Goal: Task Accomplishment & Management: Use online tool/utility

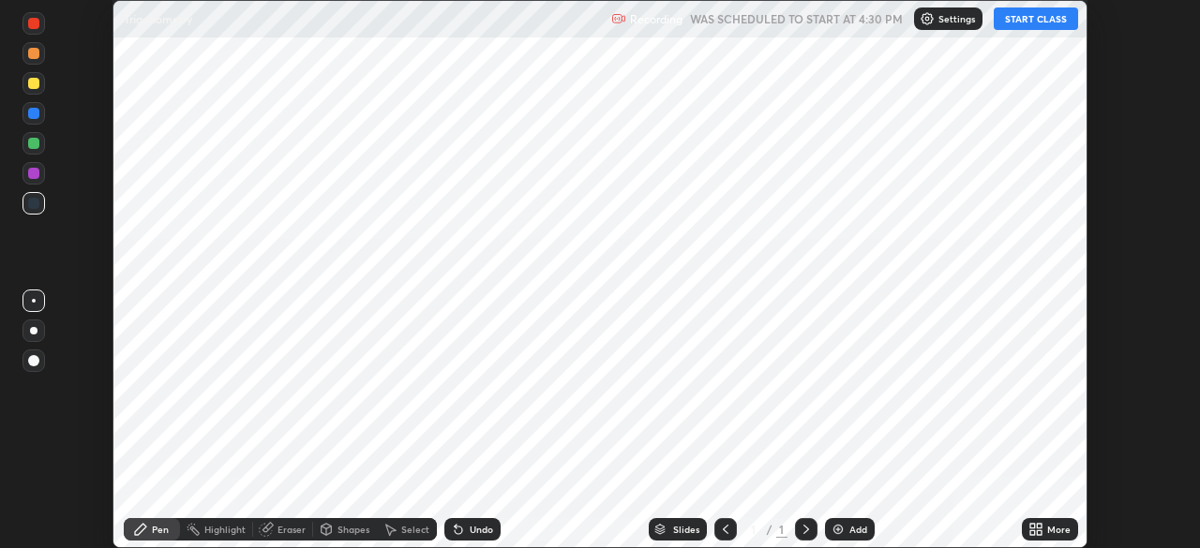
scroll to position [548, 1199]
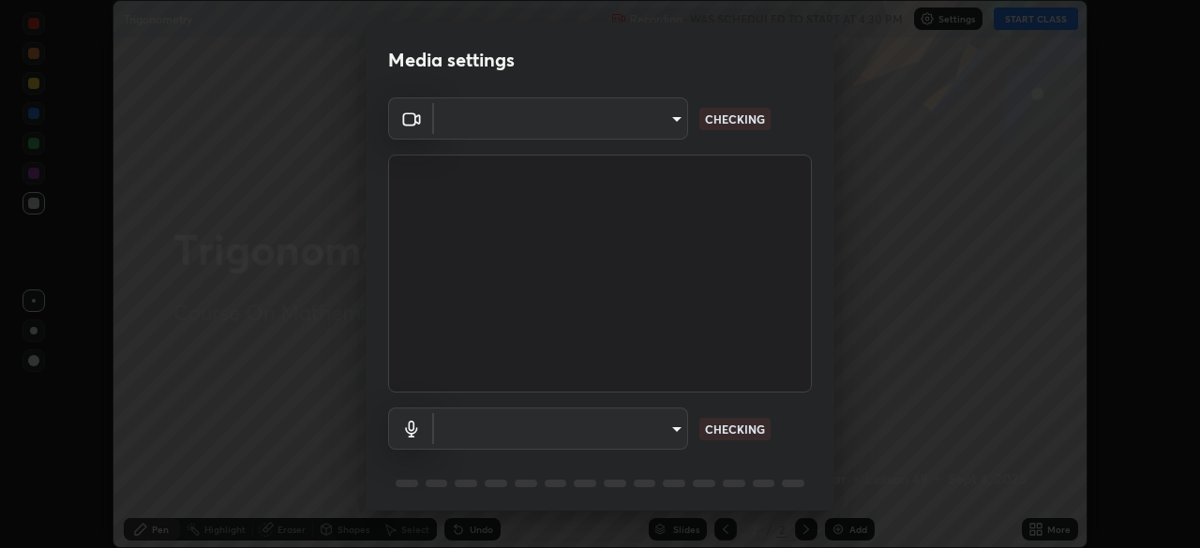
type input "1aa9a2346586593530aac2cf173ef8fd9a708ba55414d838fbce605f7d08cc12"
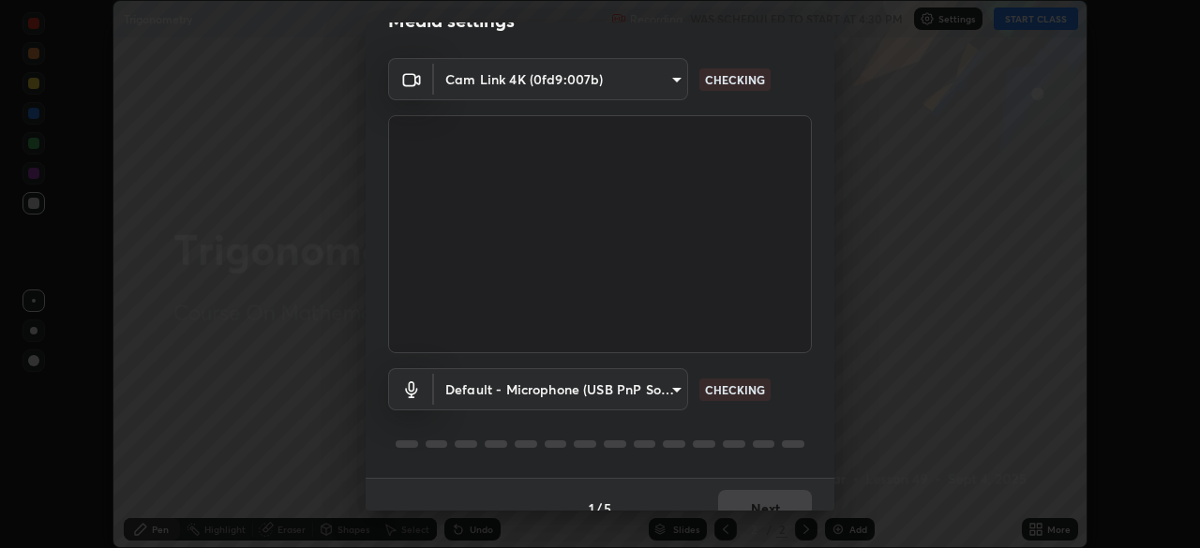
scroll to position [67, 0]
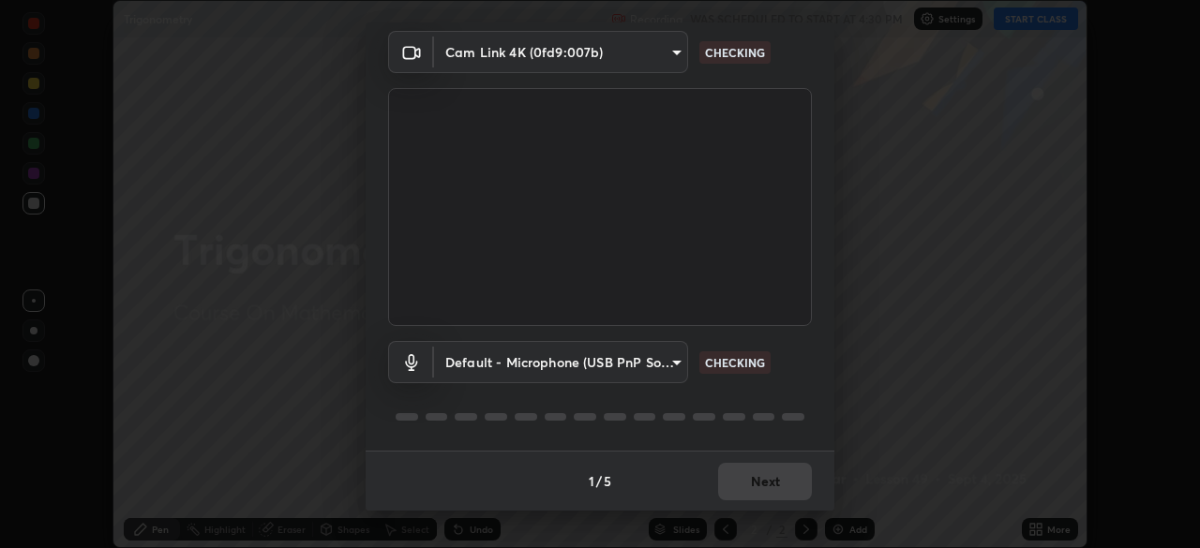
click at [674, 366] on body "Erase all Trigonometry Recording WAS SCHEDULED TO START AT 4:30 PM Settings STA…" at bounding box center [600, 274] width 1200 height 548
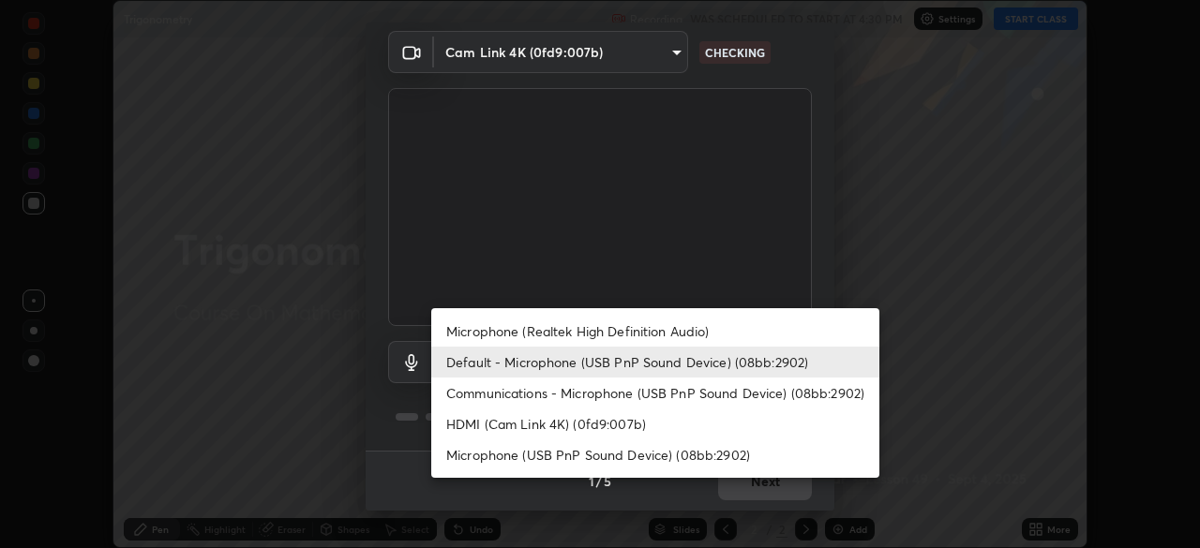
click at [661, 333] on li "Microphone (Realtek High Definition Audio)" at bounding box center [655, 331] width 448 height 31
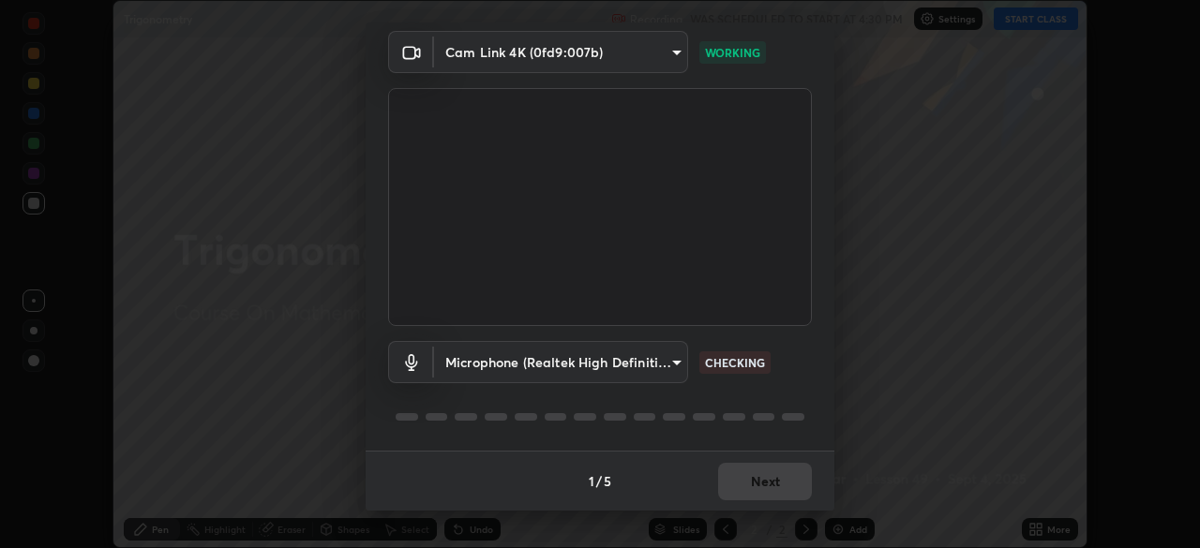
click at [672, 363] on body "Erase all Trigonometry Recording WAS SCHEDULED TO START AT 4:30 PM Settings STA…" at bounding box center [600, 274] width 1200 height 548
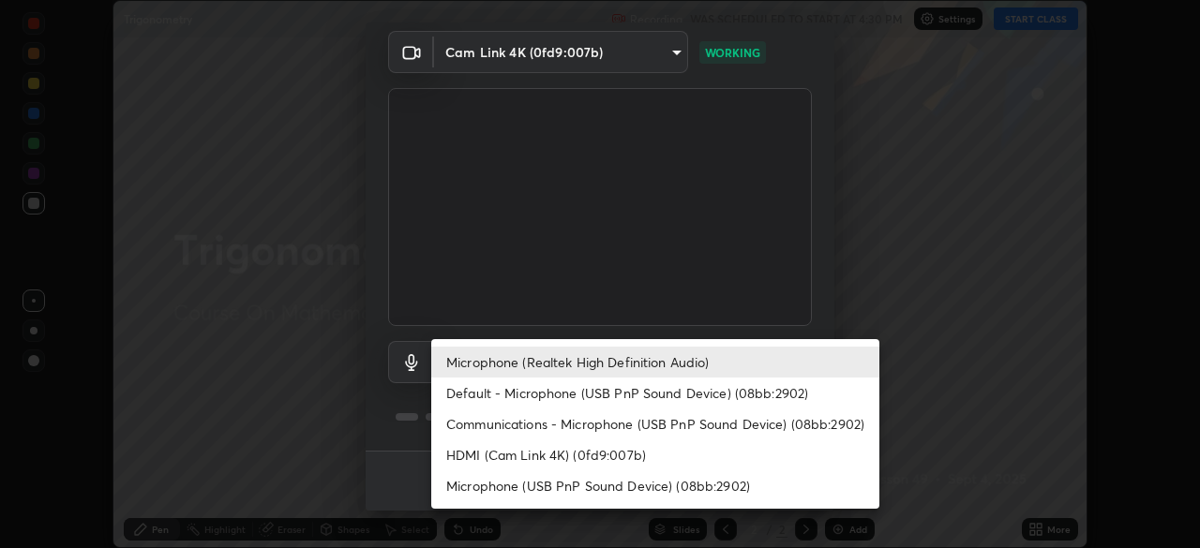
click at [630, 421] on li "Communications - Microphone (USB PnP Sound Device) (08bb:2902)" at bounding box center [655, 424] width 448 height 31
type input "communications"
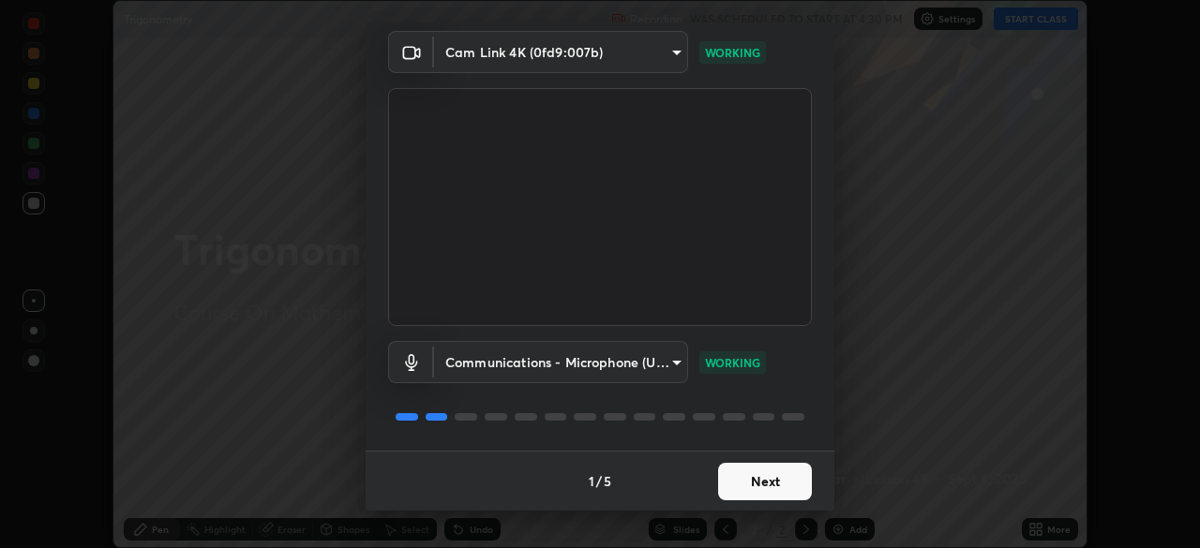
click at [768, 489] on button "Next" at bounding box center [765, 481] width 94 height 37
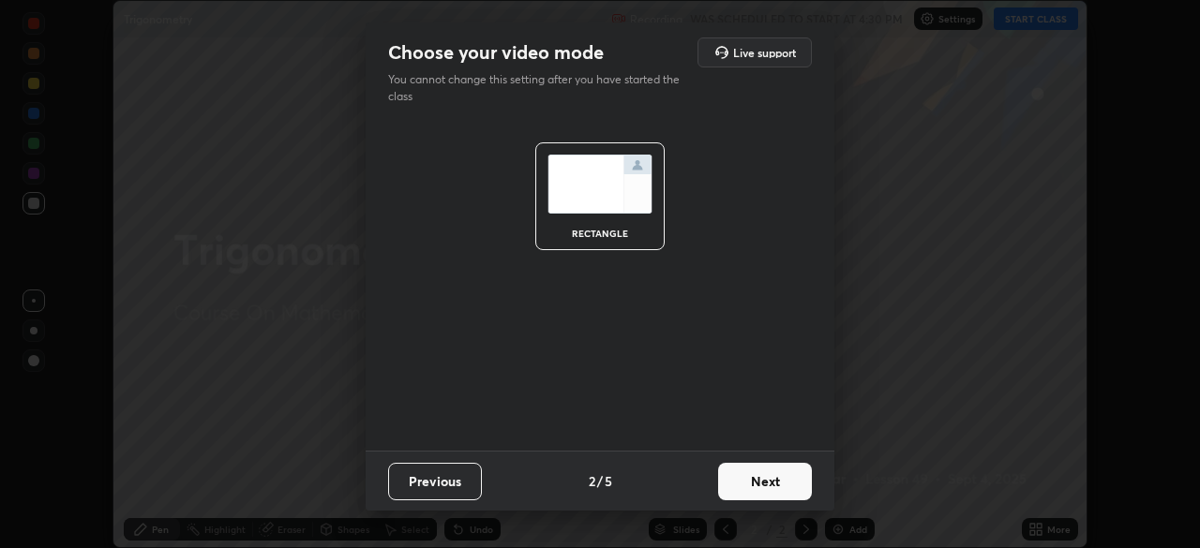
scroll to position [0, 0]
click at [768, 482] on button "Next" at bounding box center [765, 481] width 94 height 37
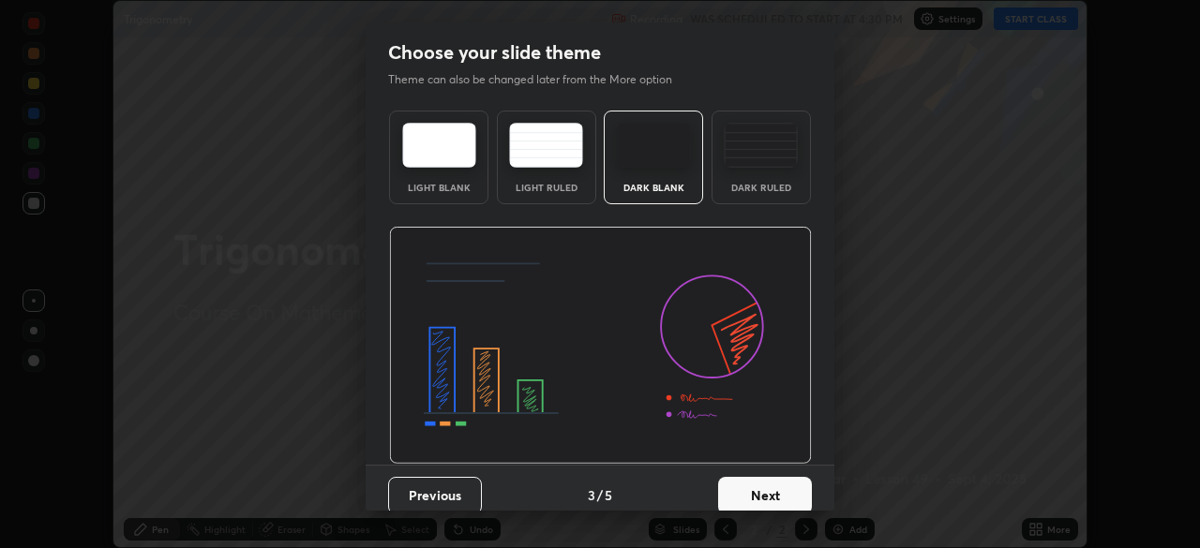
click at [785, 494] on button "Next" at bounding box center [765, 495] width 94 height 37
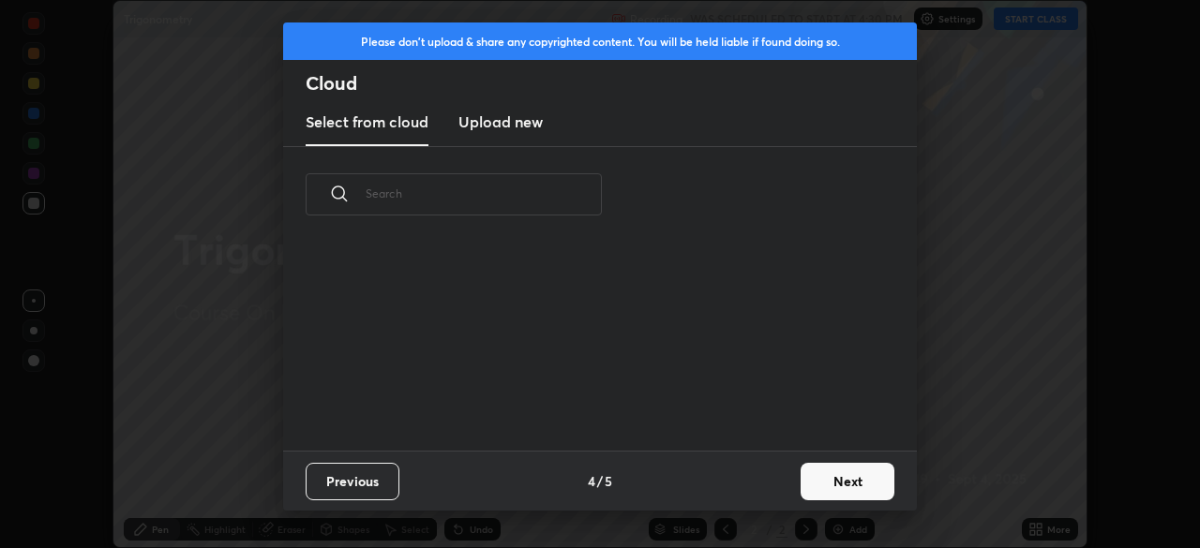
click at [810, 489] on button "Next" at bounding box center [847, 481] width 94 height 37
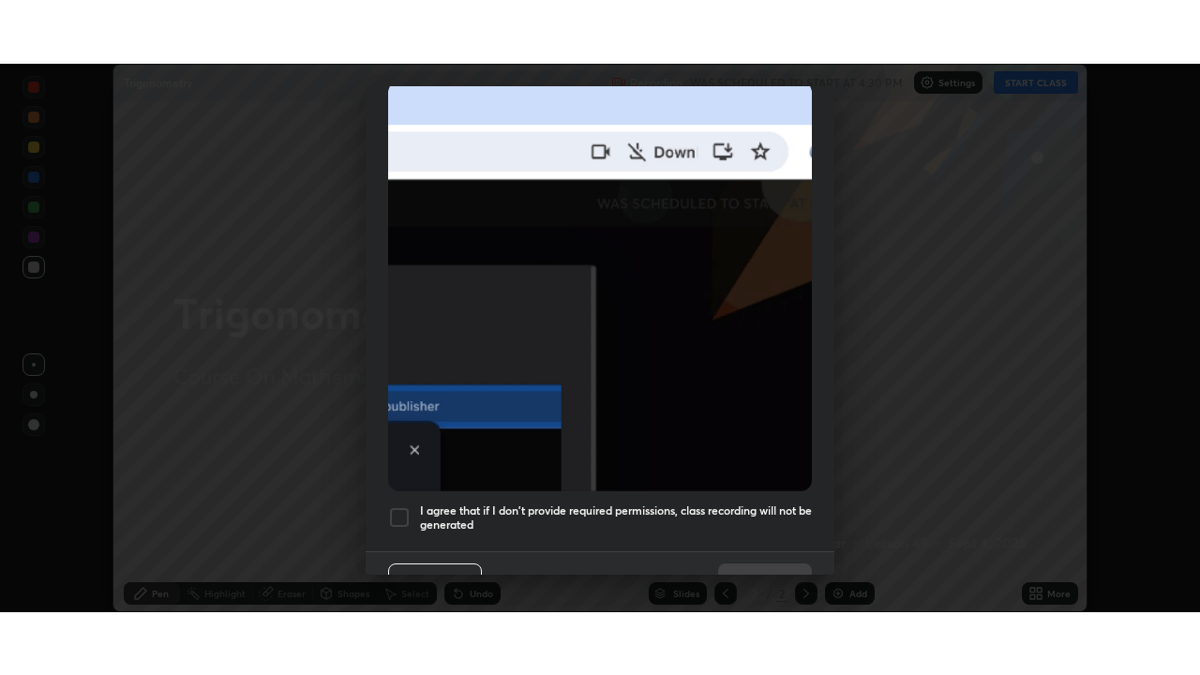
scroll to position [426, 0]
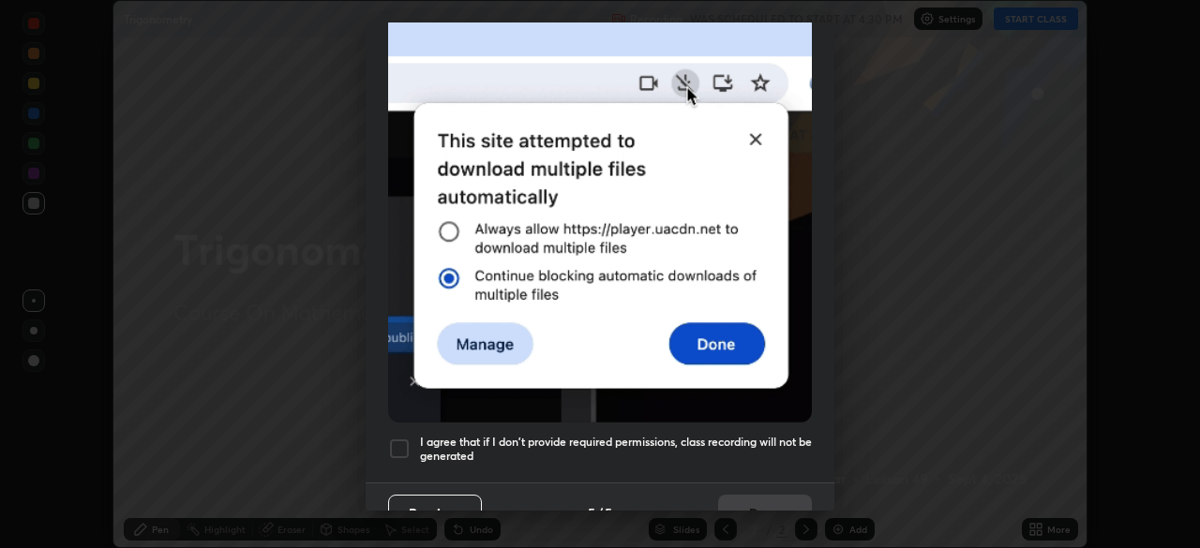
click at [397, 445] on div at bounding box center [399, 449] width 22 height 22
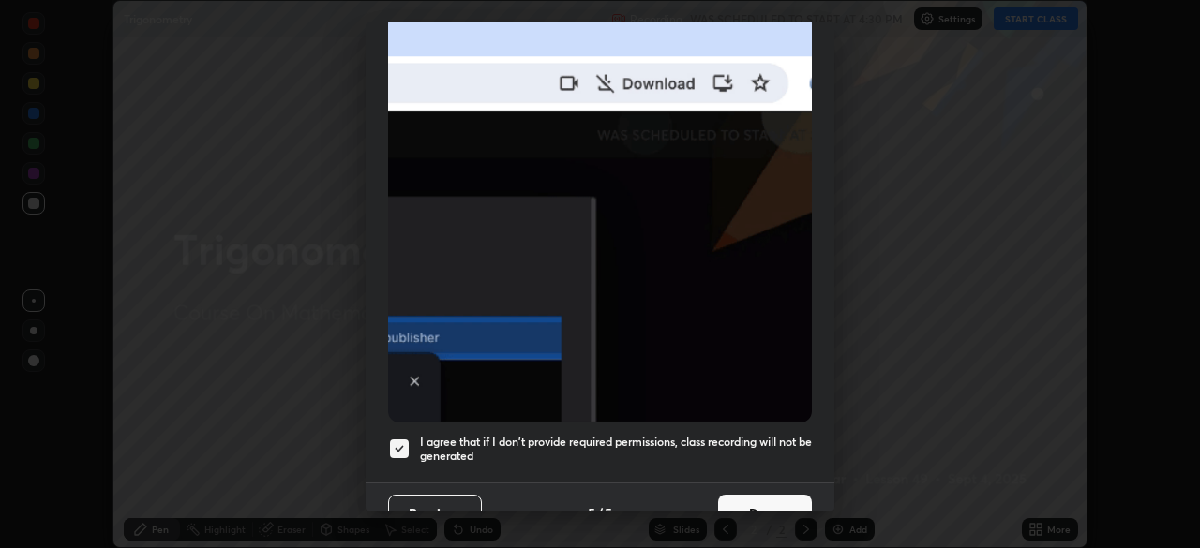
click at [776, 496] on button "Done" at bounding box center [765, 513] width 94 height 37
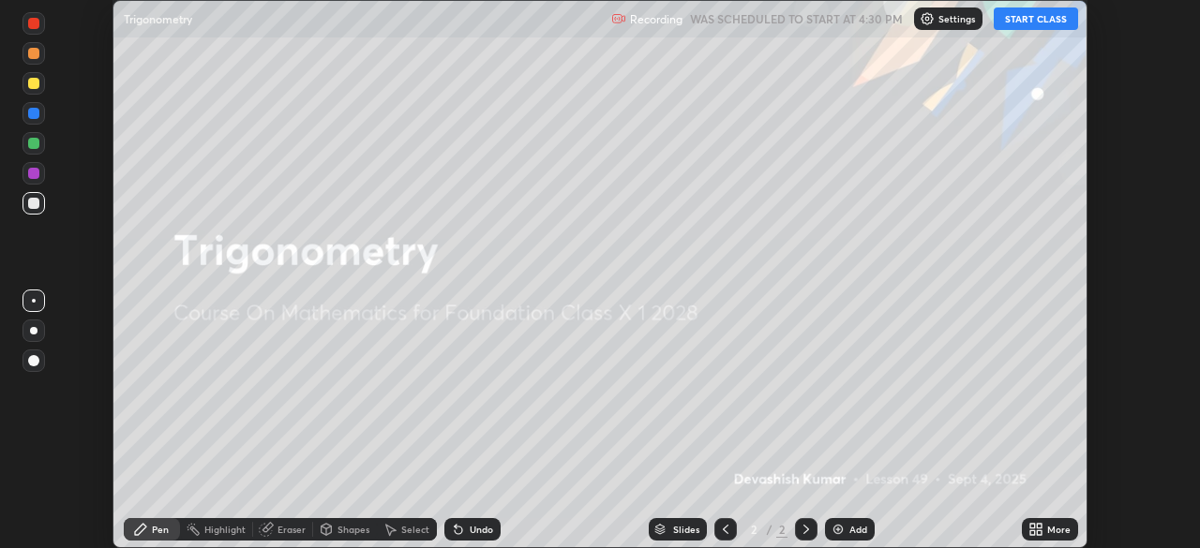
click at [1034, 533] on icon at bounding box center [1032, 532] width 5 height 5
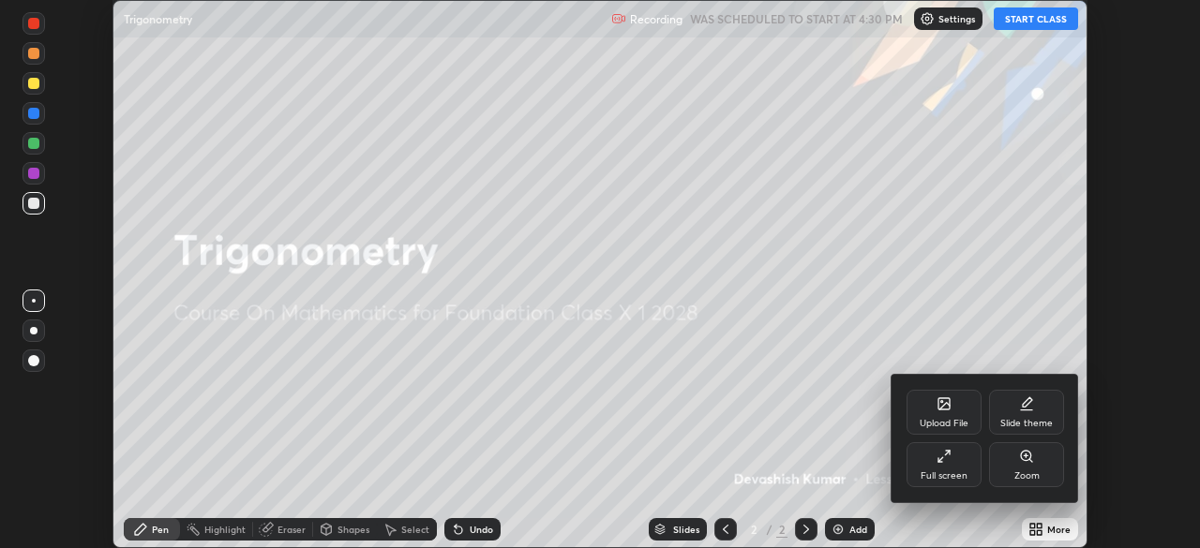
click at [940, 468] on div "Full screen" at bounding box center [943, 464] width 75 height 45
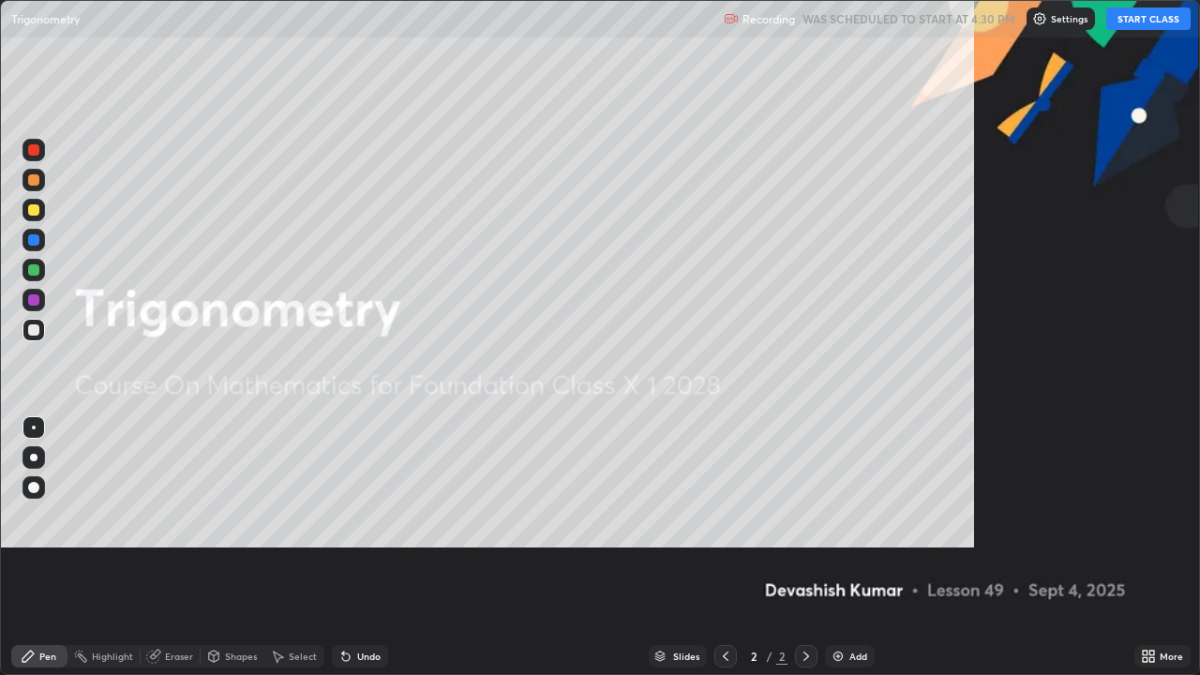
scroll to position [675, 1200]
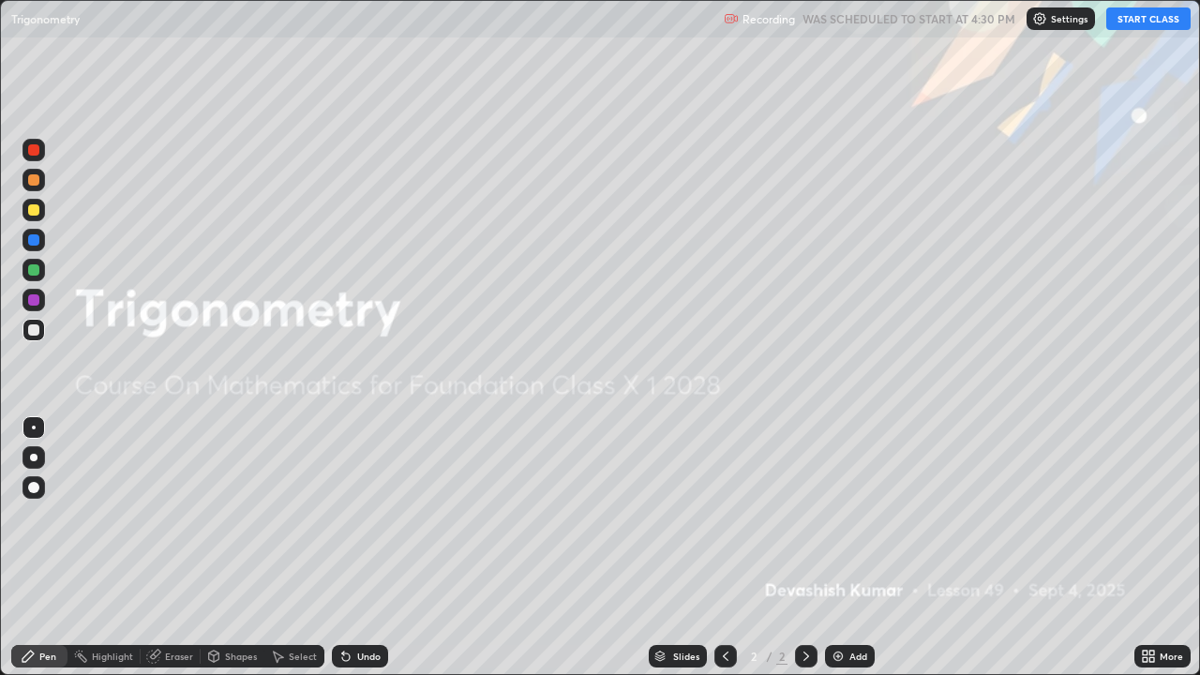
click at [1140, 21] on button "START CLASS" at bounding box center [1148, 18] width 84 height 22
click at [851, 547] on div "Add" at bounding box center [858, 655] width 18 height 9
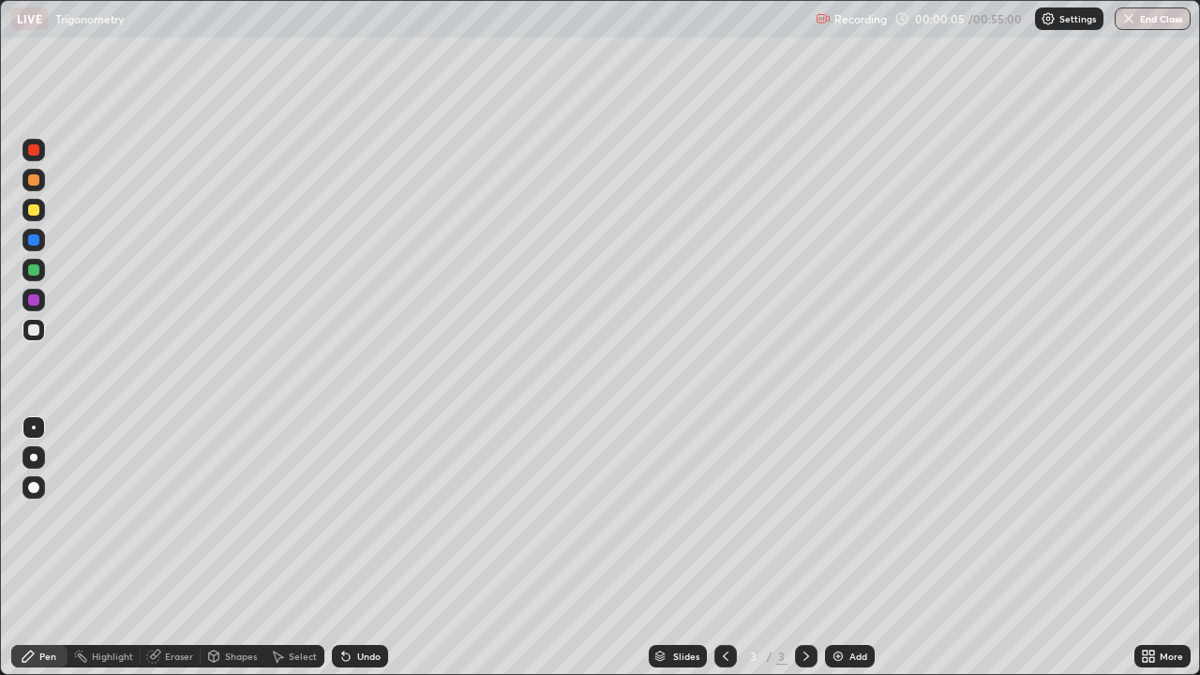
click at [227, 547] on div "Shapes" at bounding box center [233, 656] width 64 height 22
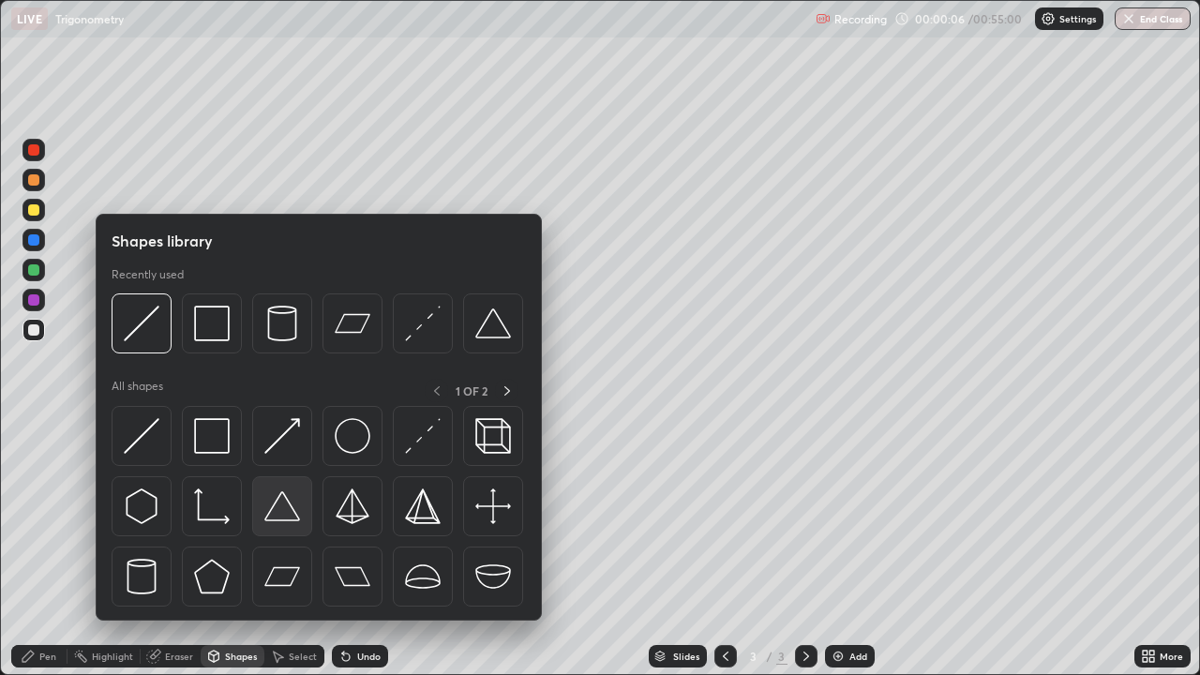
click at [288, 503] on img at bounding box center [282, 506] width 36 height 36
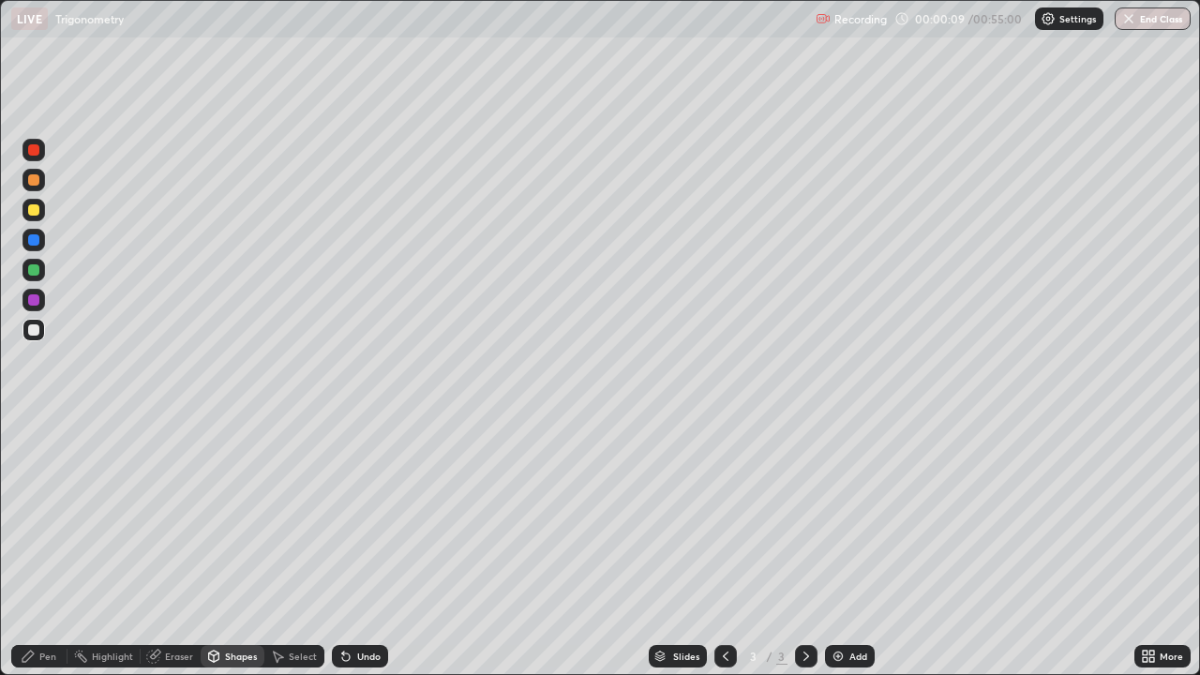
click at [43, 547] on div "Pen" at bounding box center [47, 655] width 17 height 9
click at [214, 547] on icon at bounding box center [214, 658] width 0 height 7
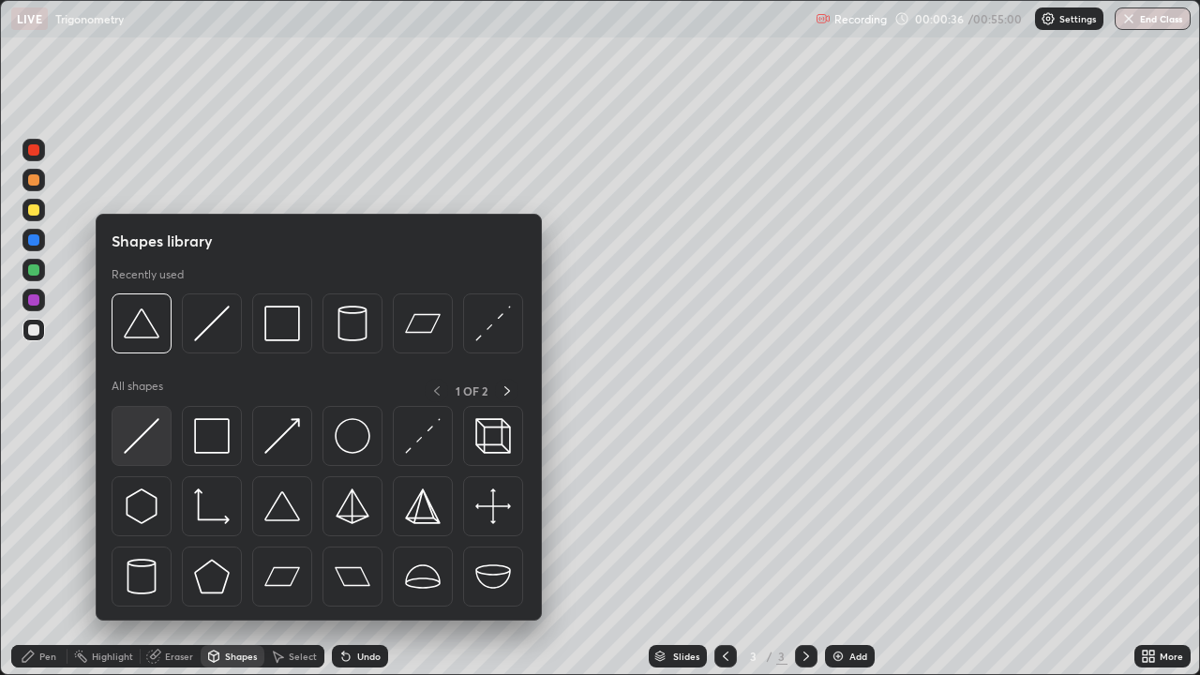
click at [145, 448] on img at bounding box center [142, 436] width 36 height 36
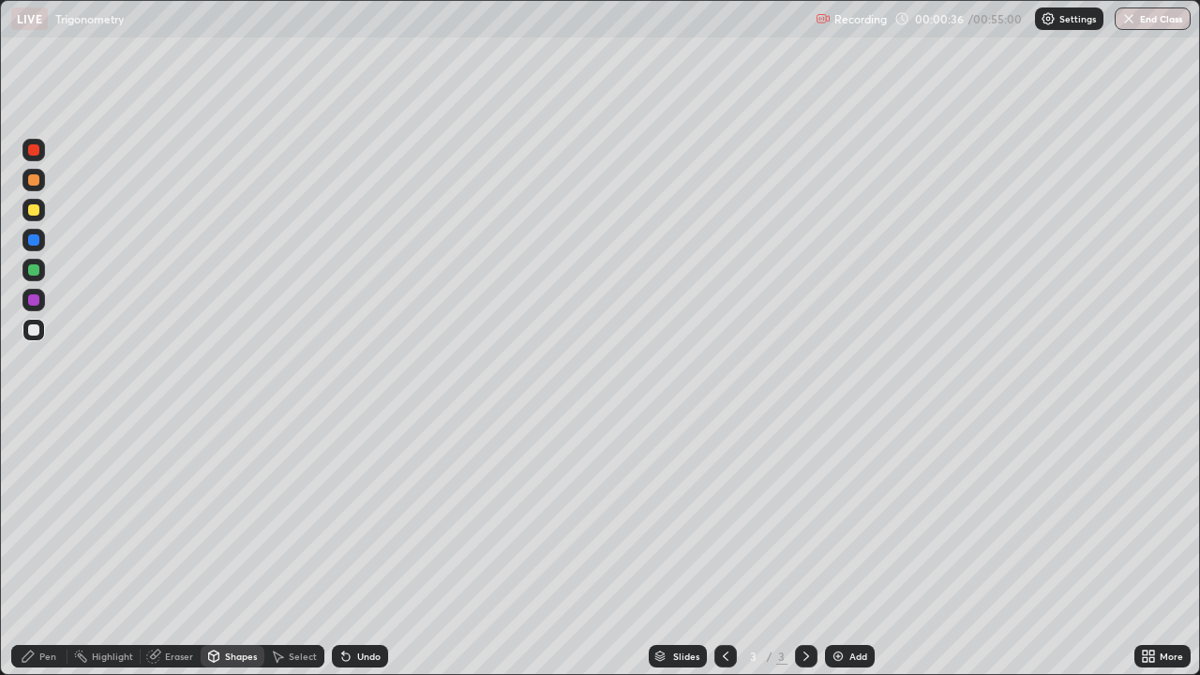
click at [35, 215] on div at bounding box center [33, 209] width 11 height 11
click at [38, 547] on div "Pen" at bounding box center [39, 656] width 56 height 22
click at [843, 547] on div "Add" at bounding box center [850, 656] width 50 height 22
click at [158, 547] on icon at bounding box center [153, 656] width 15 height 15
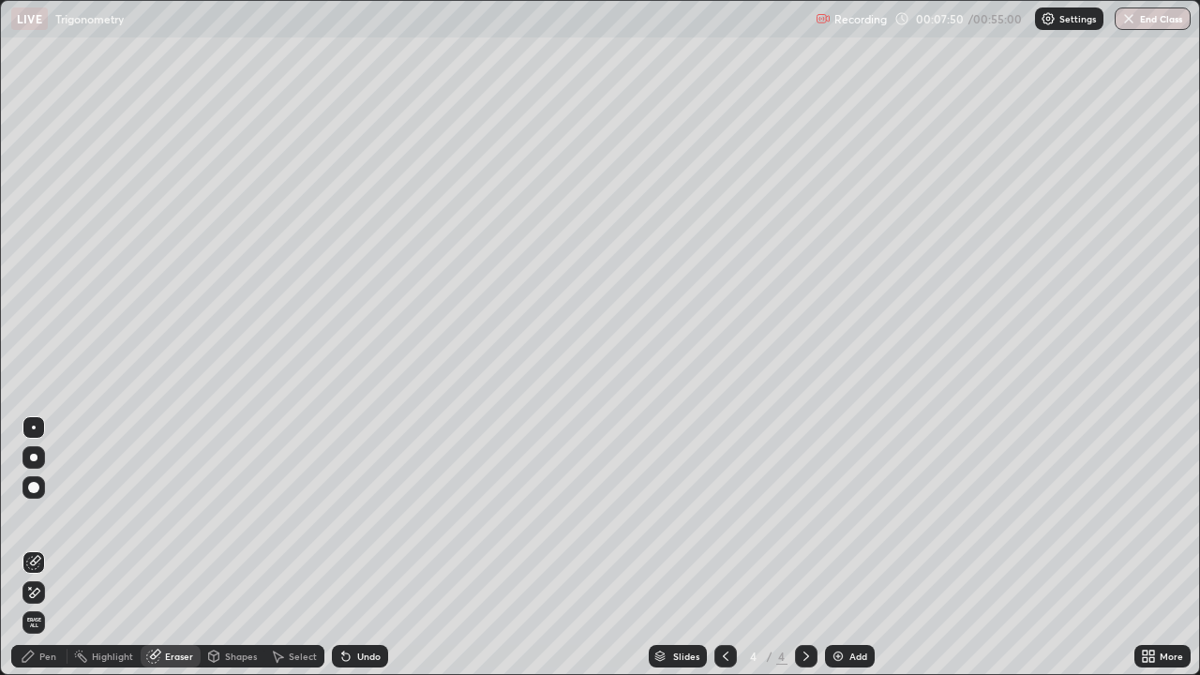
click at [37, 547] on div "Pen" at bounding box center [39, 656] width 56 height 22
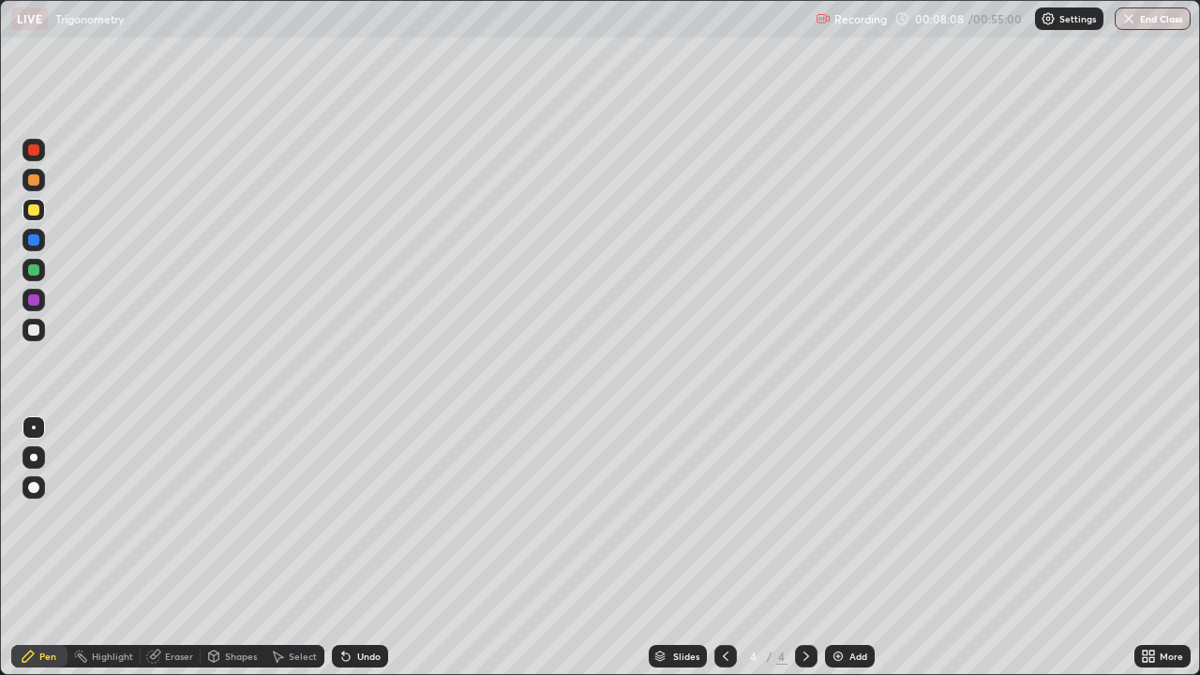
click at [854, 547] on div "Add" at bounding box center [858, 655] width 18 height 9
click at [37, 307] on div at bounding box center [33, 300] width 22 height 22
click at [854, 547] on div "Add" at bounding box center [858, 655] width 18 height 9
click at [178, 547] on div "Eraser" at bounding box center [179, 655] width 28 height 9
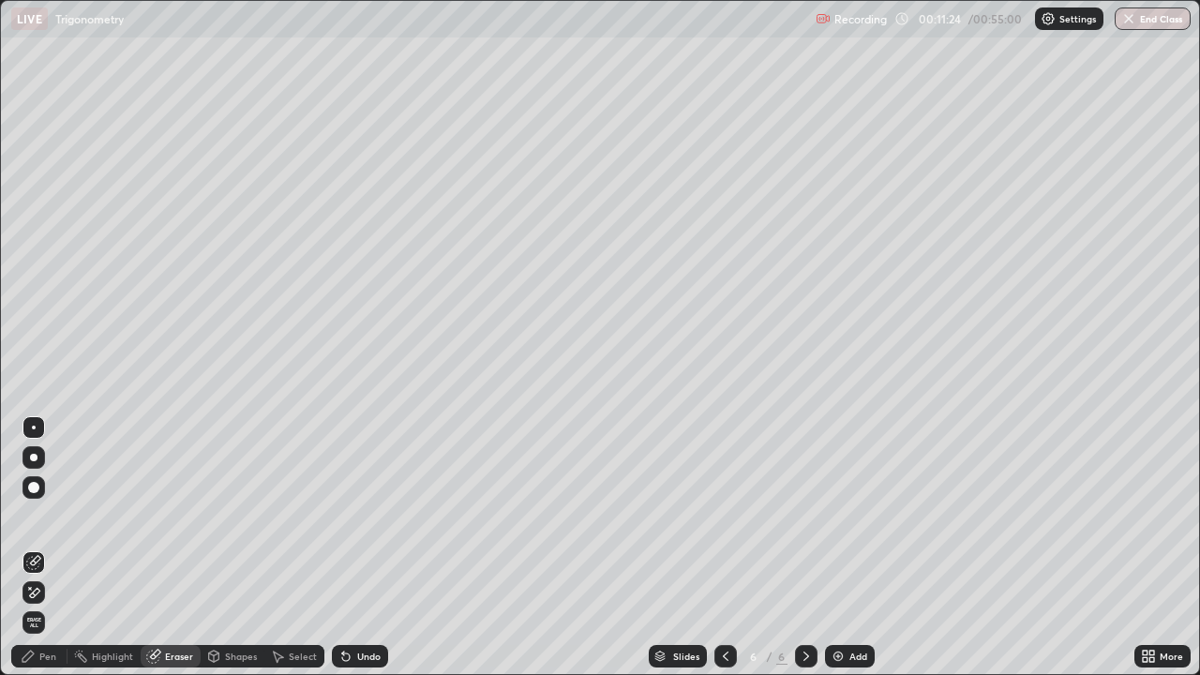
click at [38, 547] on div "Pen" at bounding box center [39, 656] width 56 height 22
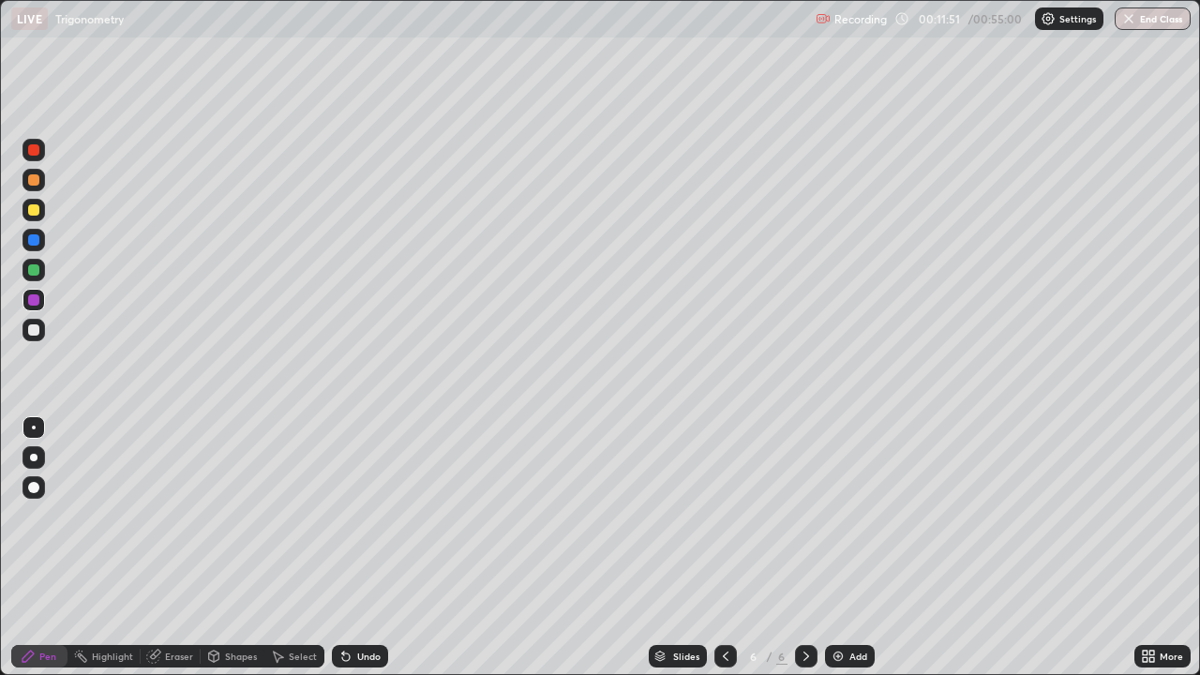
click at [182, 547] on div "Eraser" at bounding box center [179, 655] width 28 height 9
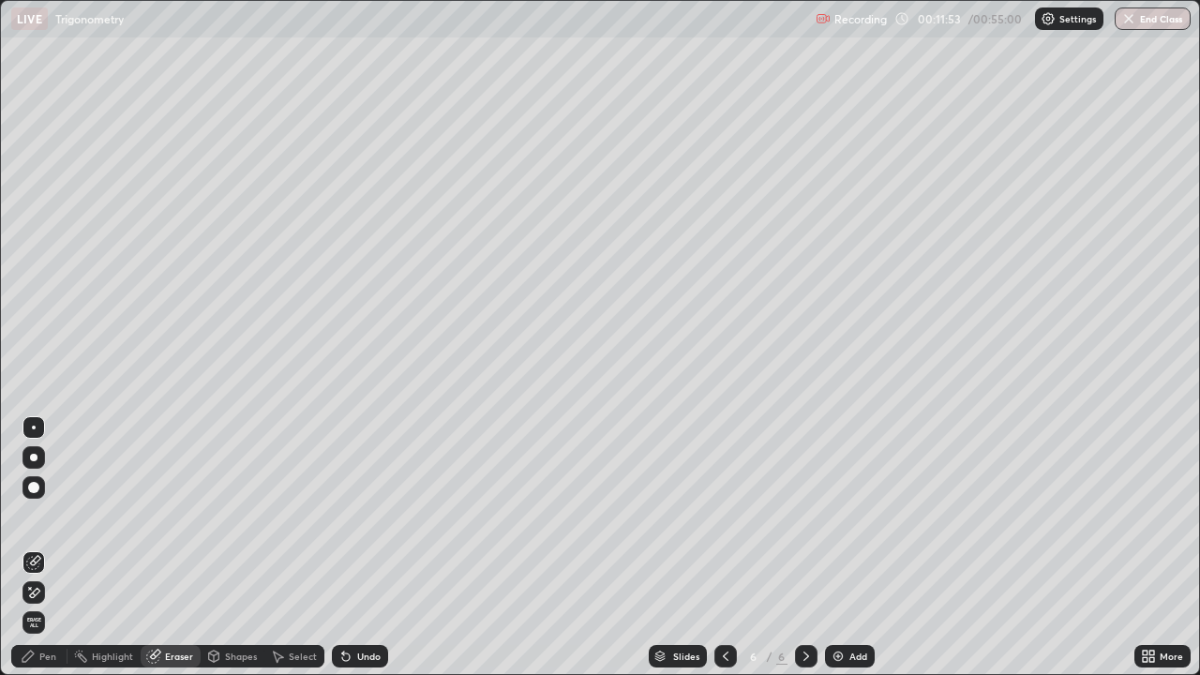
click at [42, 547] on div "Pen" at bounding box center [39, 656] width 56 height 22
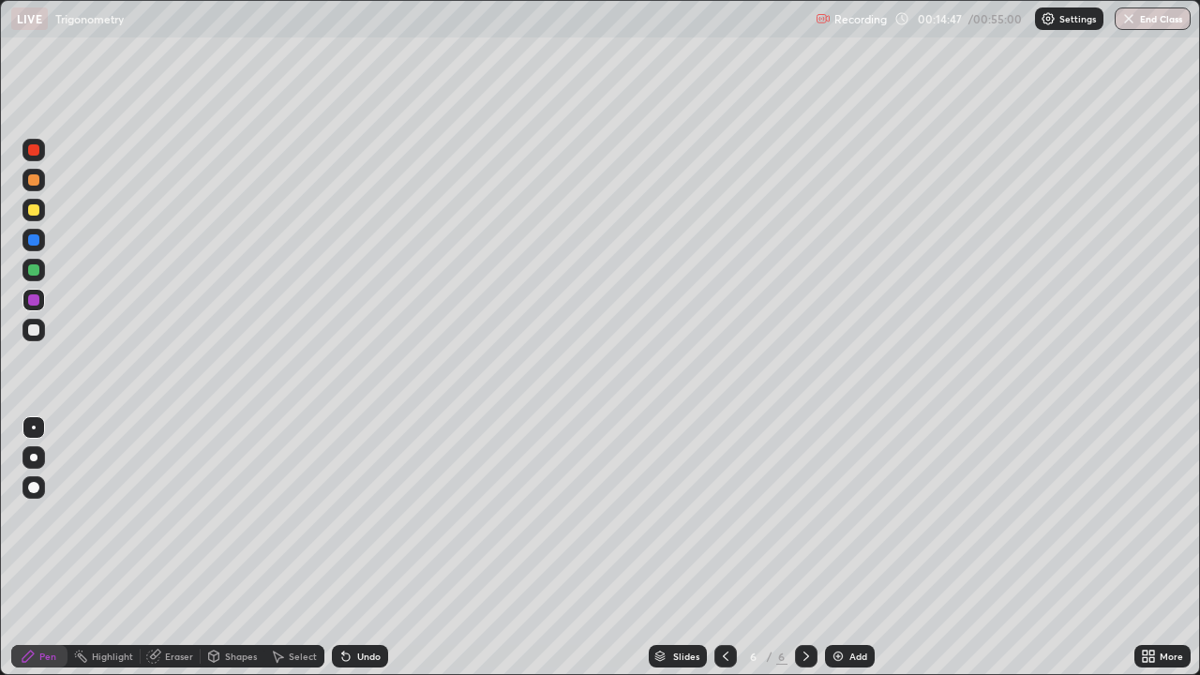
click at [34, 211] on div at bounding box center [33, 209] width 11 height 11
click at [845, 547] on div "Add" at bounding box center [850, 656] width 50 height 22
click at [231, 547] on div "Shapes" at bounding box center [241, 655] width 32 height 9
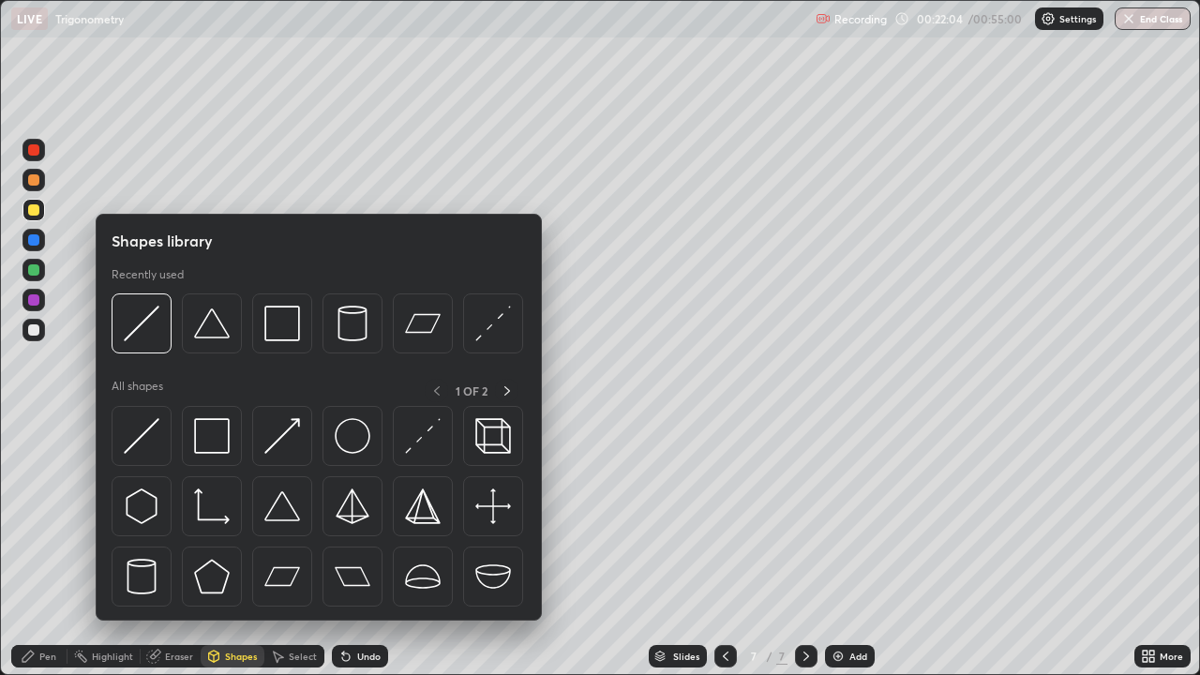
click at [157, 547] on div "Eraser" at bounding box center [171, 656] width 60 height 22
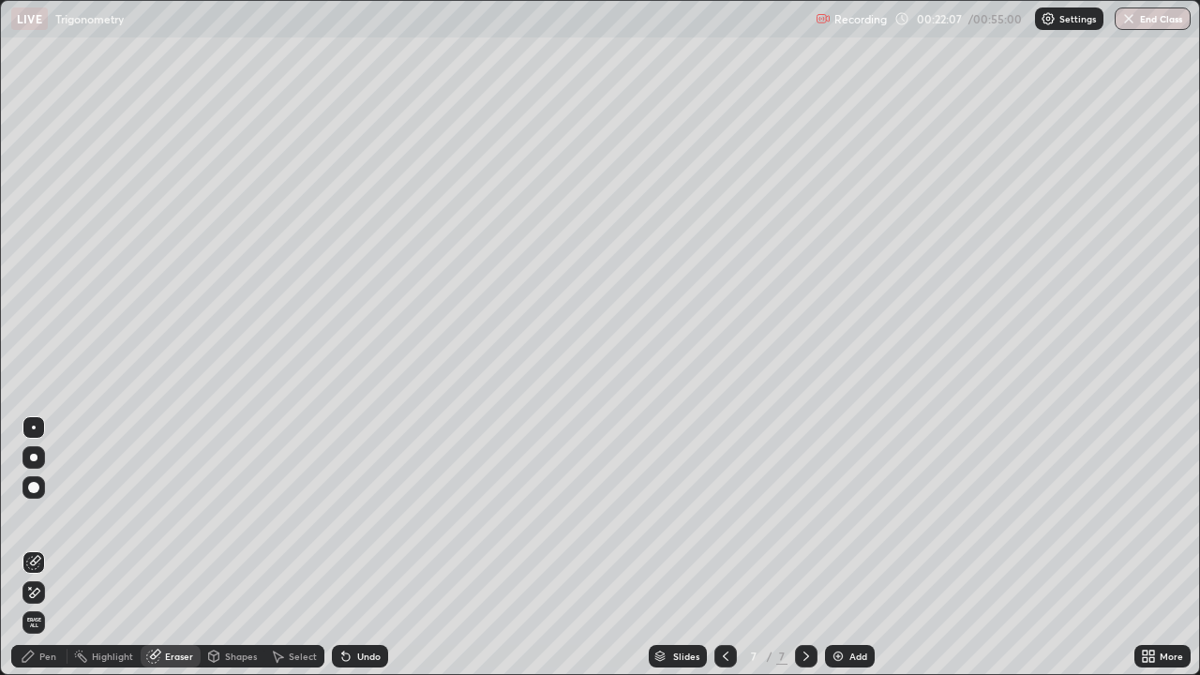
click at [32, 547] on icon at bounding box center [28, 656] width 15 height 15
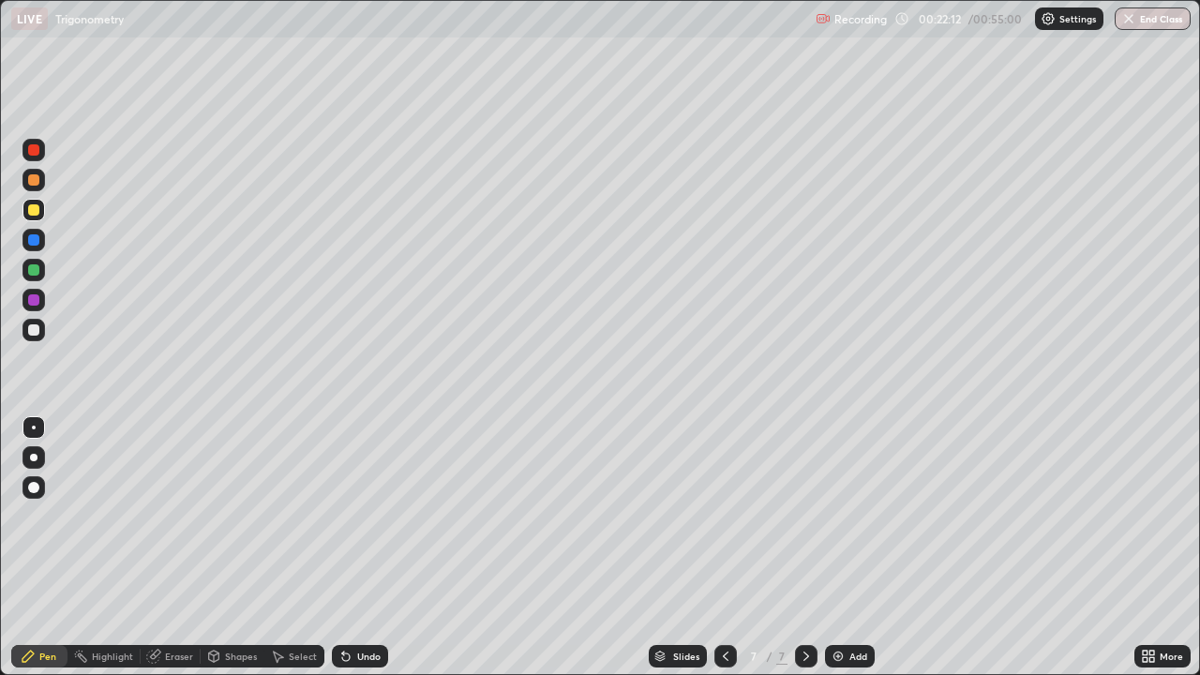
click at [30, 149] on div at bounding box center [33, 149] width 11 height 11
click at [177, 547] on div "Eraser" at bounding box center [179, 655] width 28 height 9
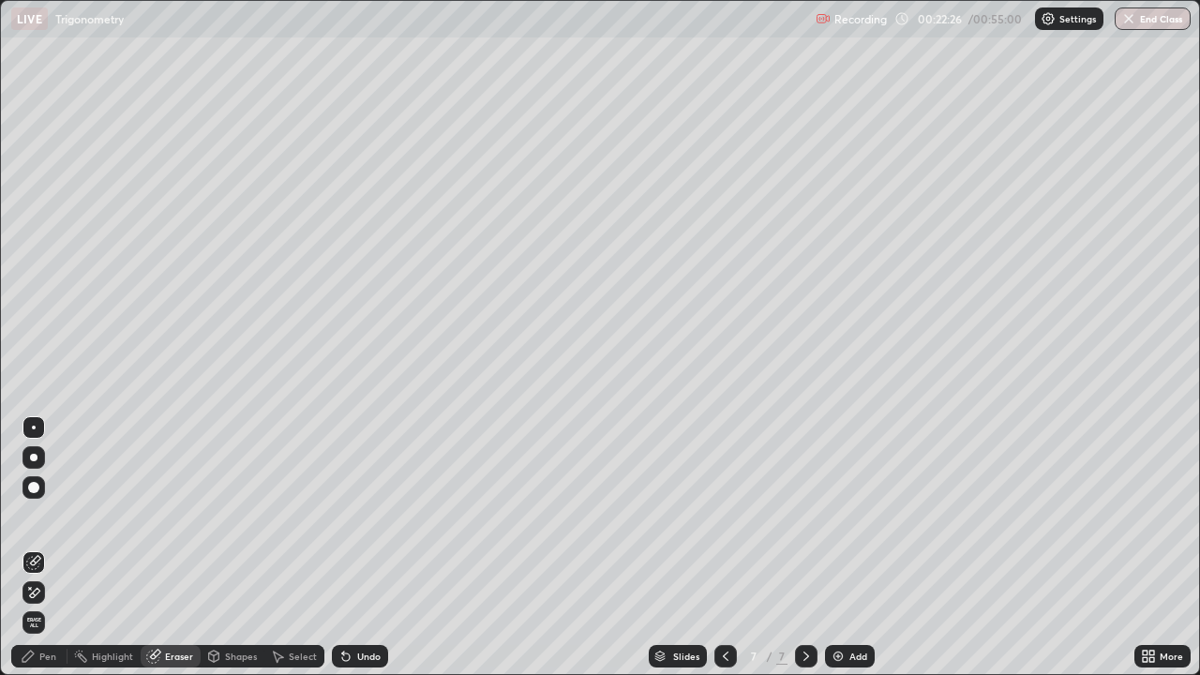
click at [43, 547] on div "Pen" at bounding box center [47, 655] width 17 height 9
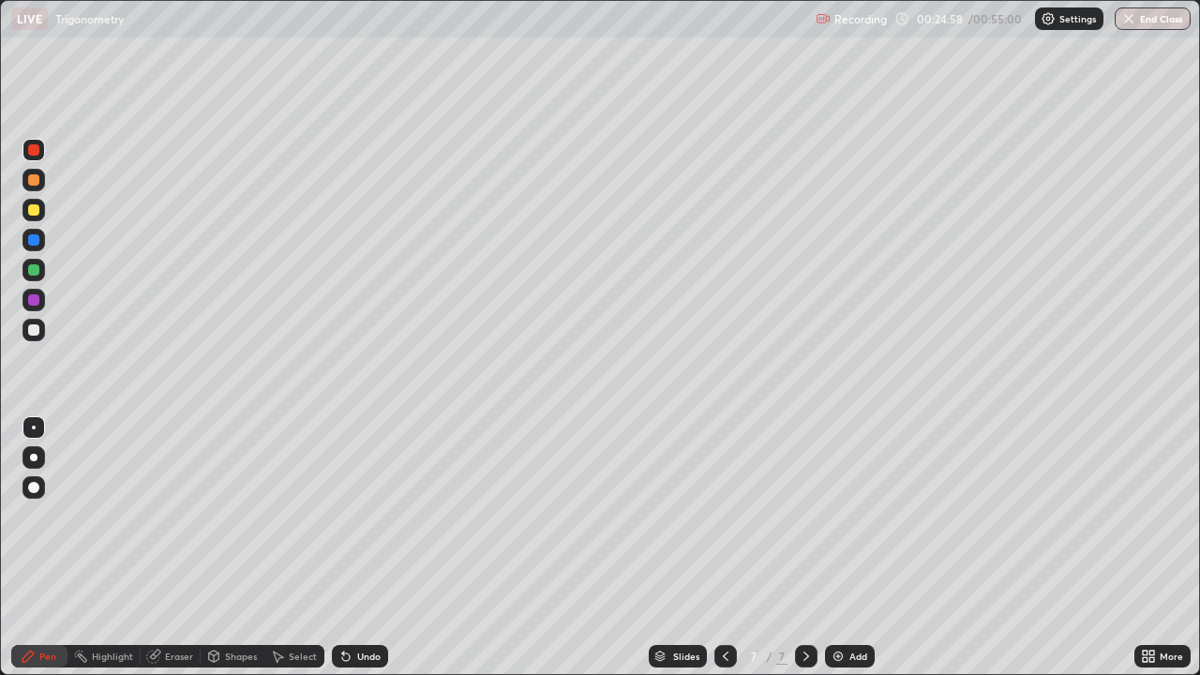
click at [176, 547] on div "Eraser" at bounding box center [179, 655] width 28 height 9
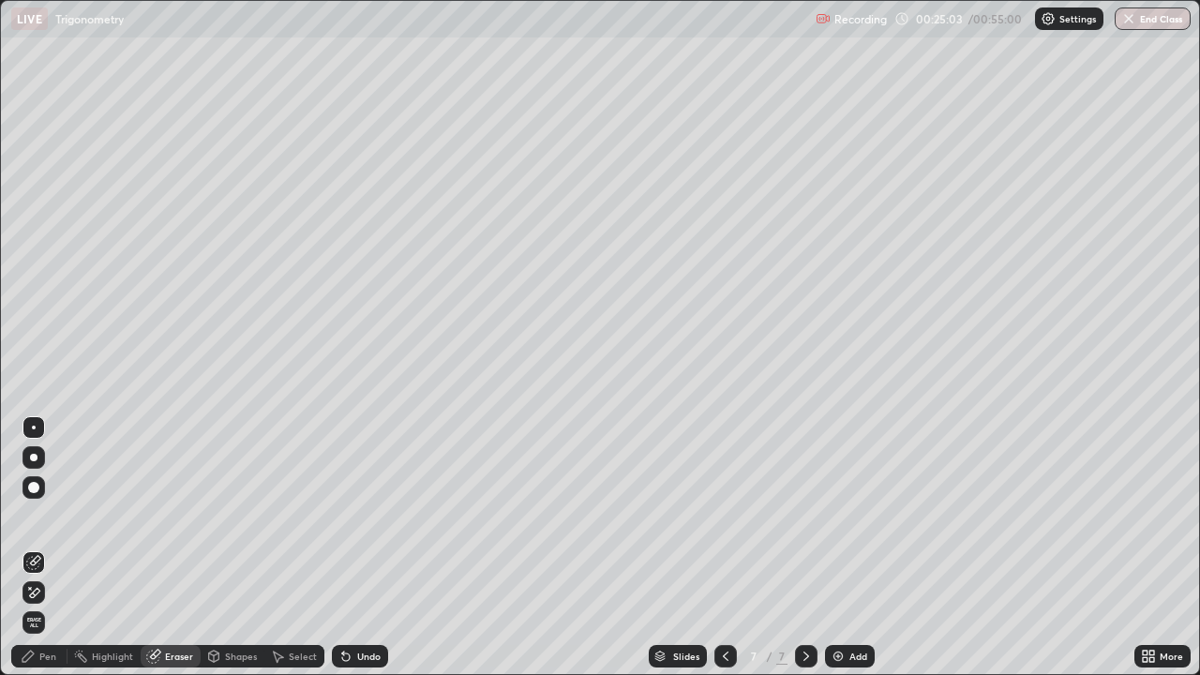
click at [37, 547] on div "Pen" at bounding box center [39, 656] width 56 height 22
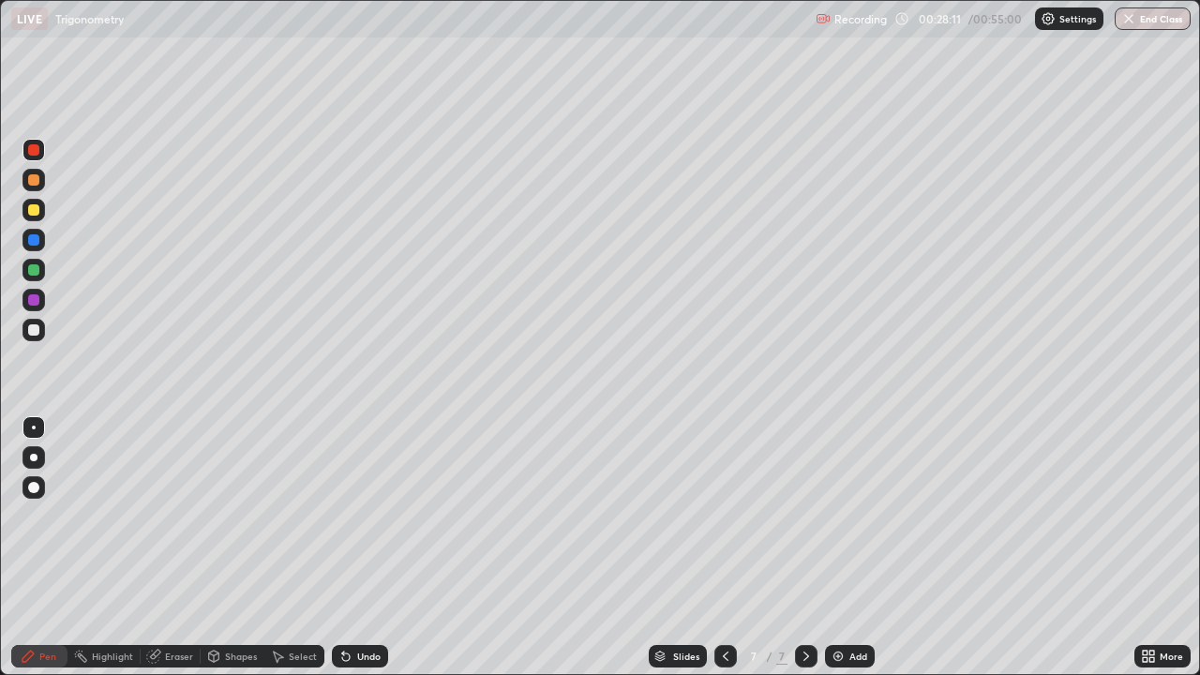
click at [842, 547] on img at bounding box center [837, 656] width 15 height 15
click at [849, 547] on div "Add" at bounding box center [858, 655] width 18 height 9
click at [35, 210] on div at bounding box center [33, 209] width 11 height 11
click at [846, 547] on div "Add" at bounding box center [850, 656] width 50 height 22
click at [36, 146] on div at bounding box center [33, 149] width 11 height 11
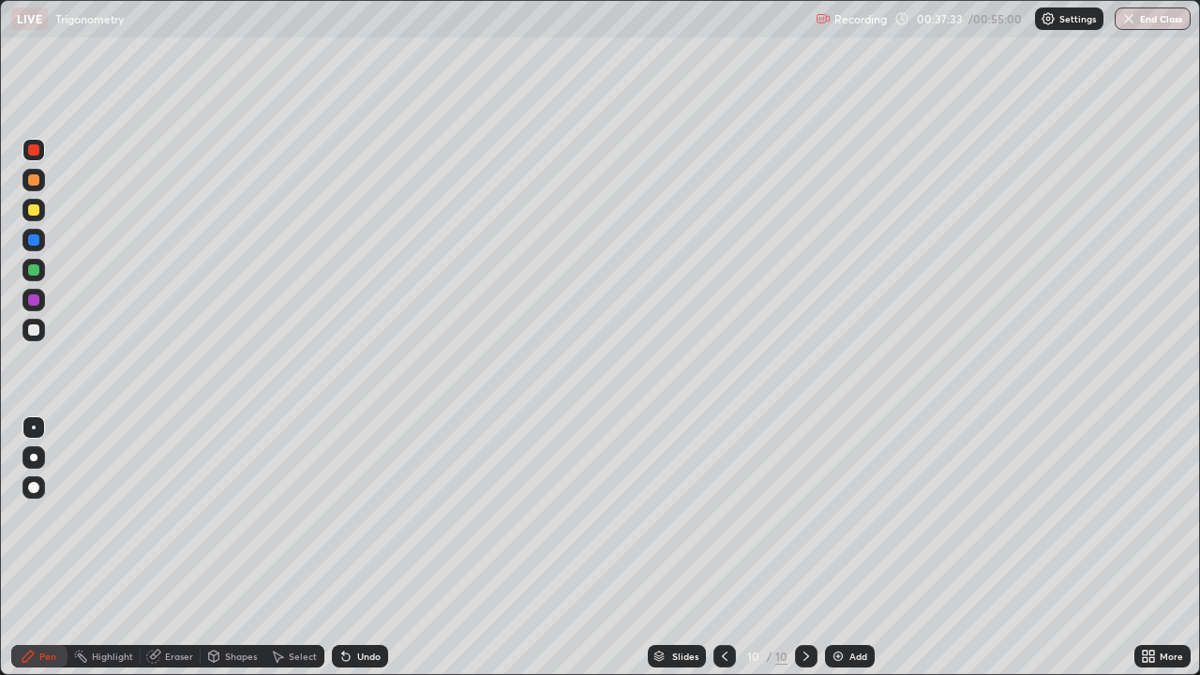
click at [29, 210] on div at bounding box center [33, 209] width 11 height 11
click at [855, 547] on div "Add" at bounding box center [858, 655] width 18 height 9
click at [182, 547] on div "Eraser" at bounding box center [179, 655] width 28 height 9
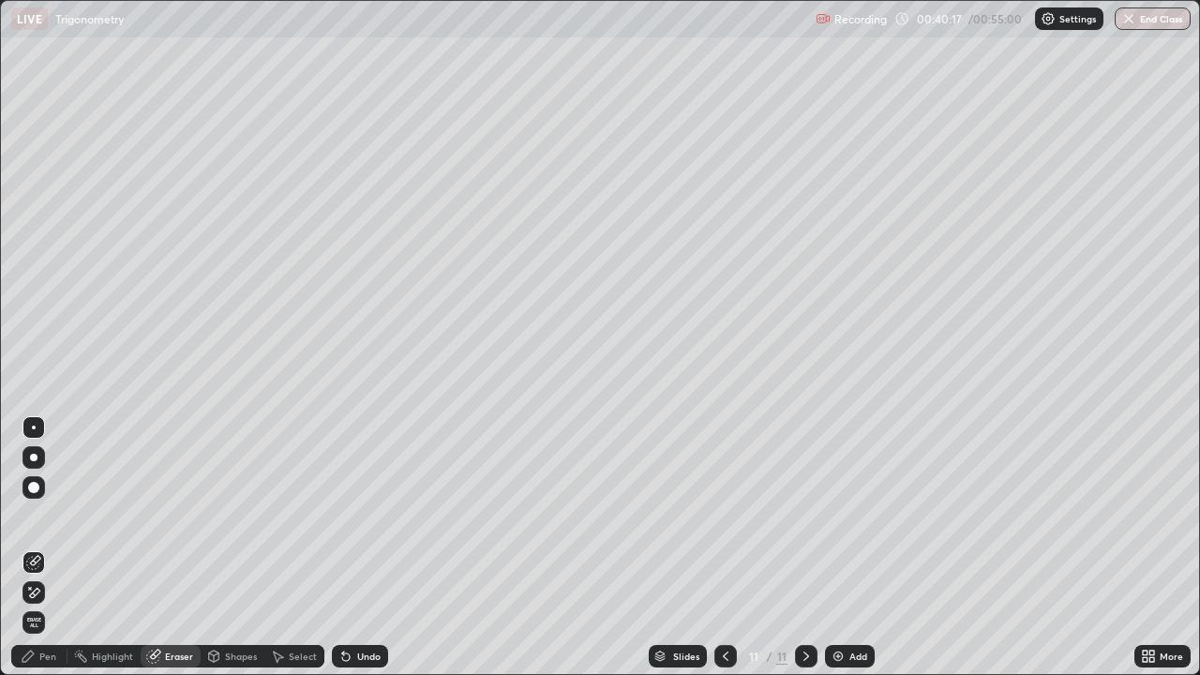
click at [43, 547] on div "Pen" at bounding box center [39, 656] width 56 height 22
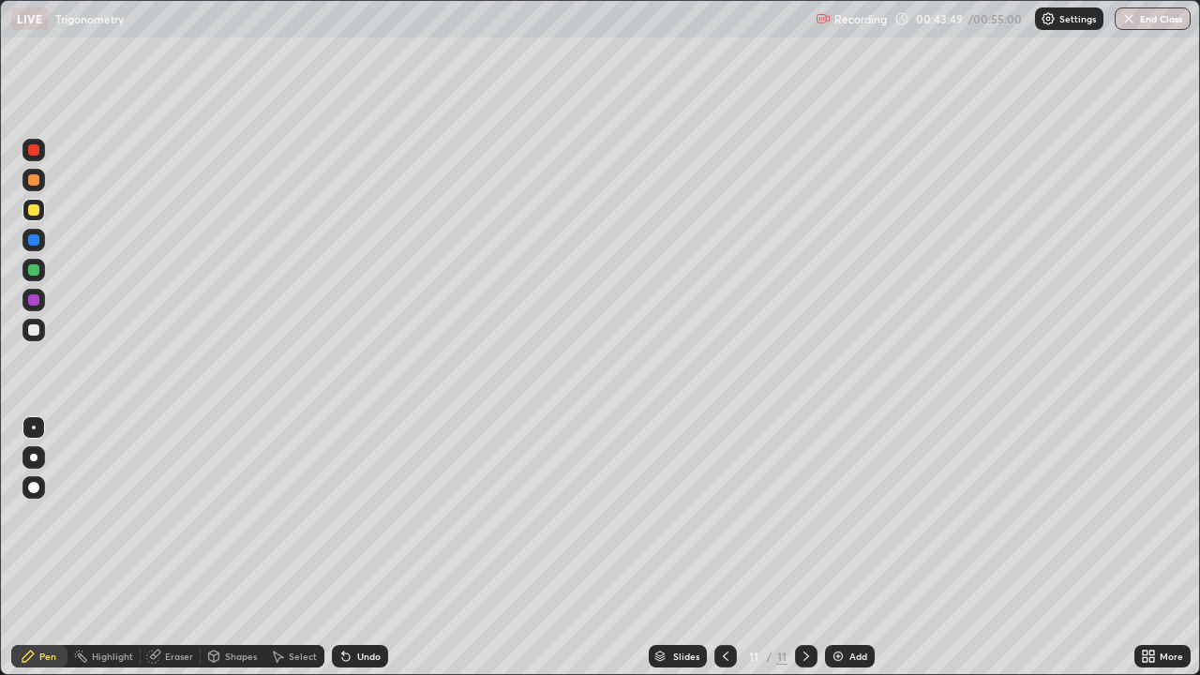
click at [850, 547] on div "Add" at bounding box center [858, 655] width 18 height 9
click at [177, 547] on div "Eraser" at bounding box center [179, 655] width 28 height 9
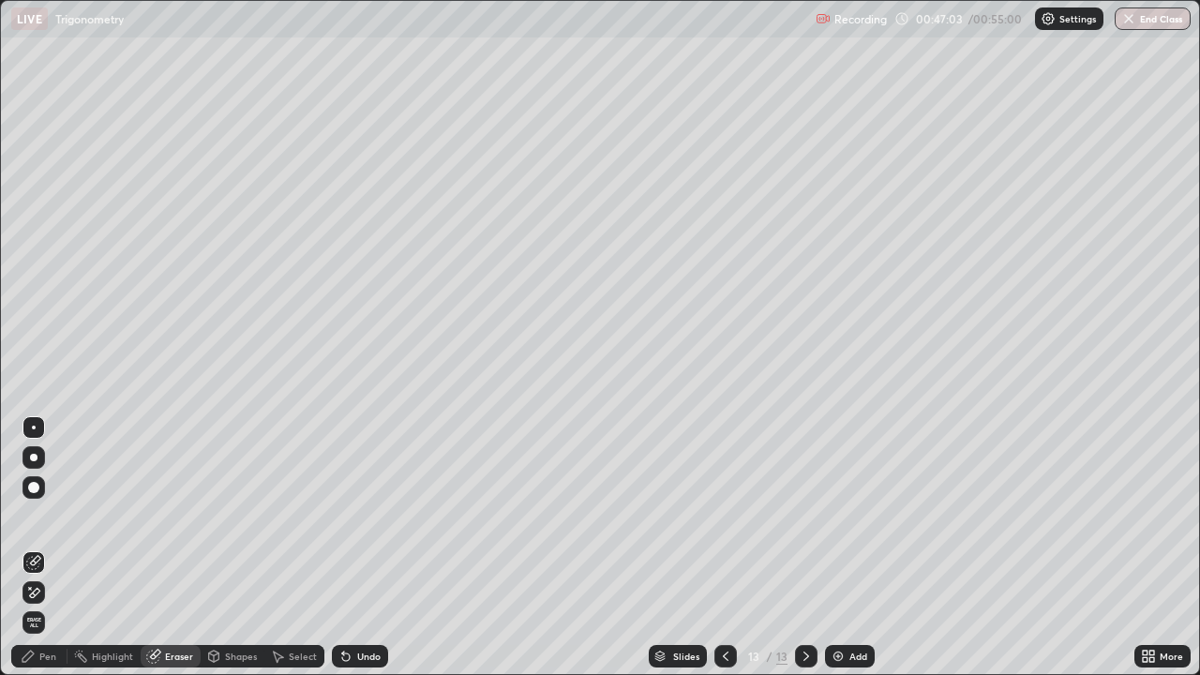
click at [37, 547] on div "Pen" at bounding box center [39, 656] width 56 height 22
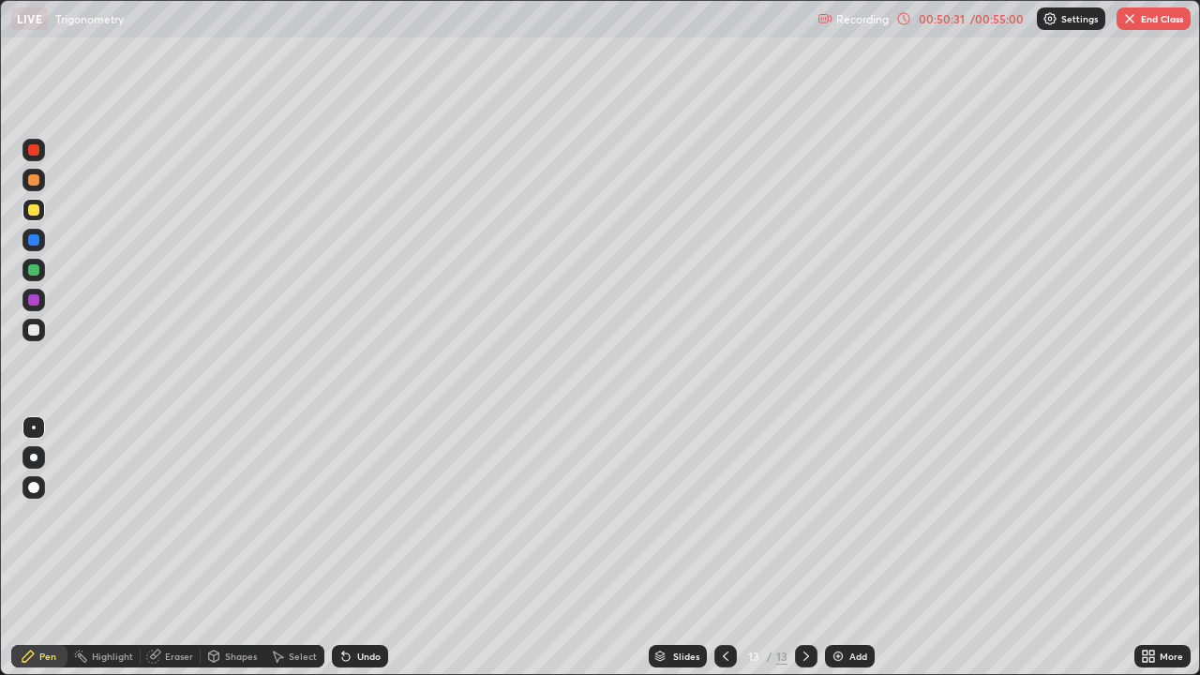
click at [863, 547] on div "Add" at bounding box center [858, 655] width 18 height 9
click at [1157, 18] on button "End Class" at bounding box center [1153, 18] width 74 height 22
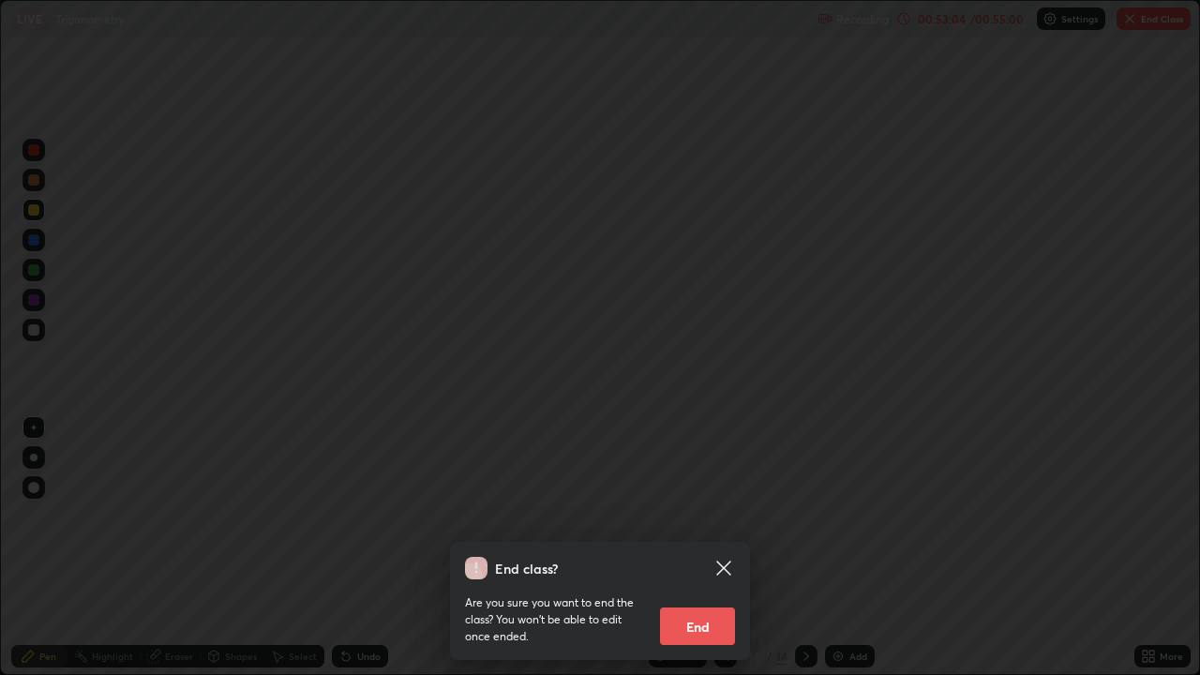
click at [693, 547] on button "End" at bounding box center [697, 625] width 75 height 37
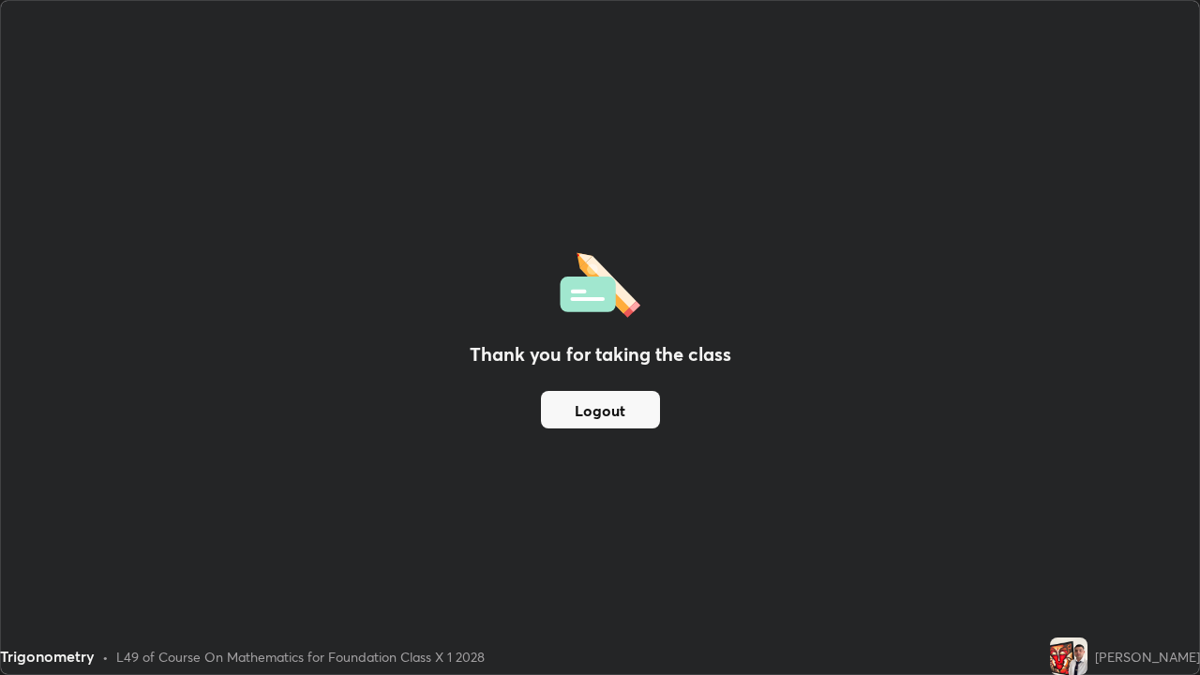
click at [620, 418] on button "Logout" at bounding box center [600, 409] width 119 height 37
